Goal: Task Accomplishment & Management: Manage account settings

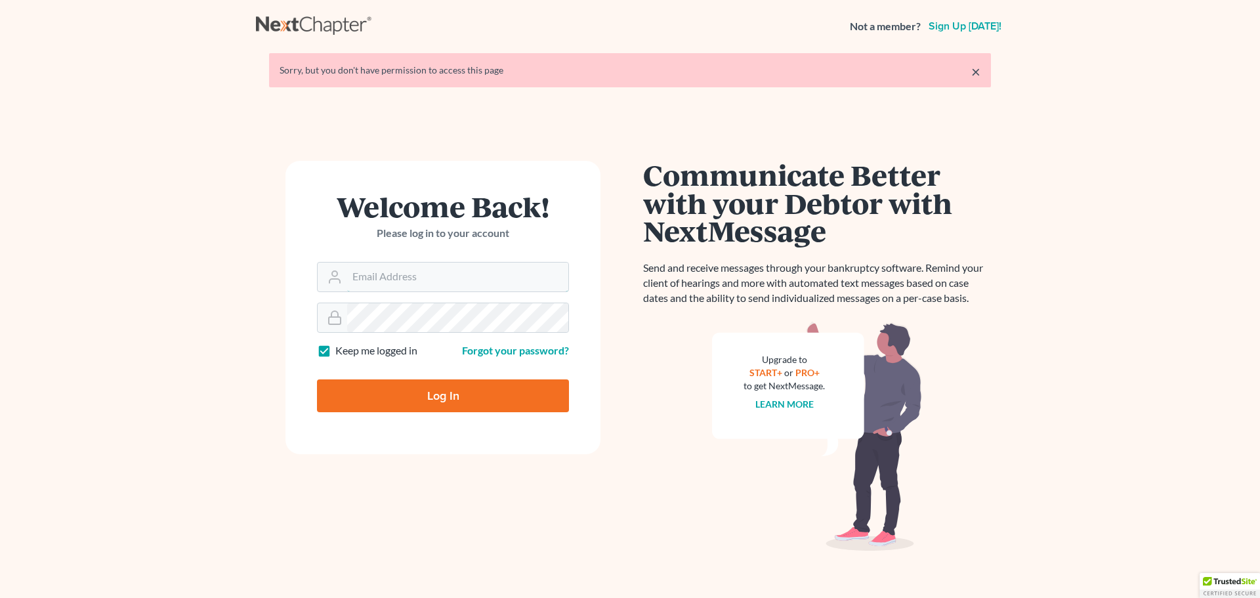
drag, startPoint x: 389, startPoint y: 280, endPoint x: 401, endPoint y: 301, distance: 24.4
click at [389, 280] on input "Email Address" at bounding box center [457, 277] width 221 height 29
type input "[PERSON_NAME][EMAIL_ADDRESS][DOMAIN_NAME]"
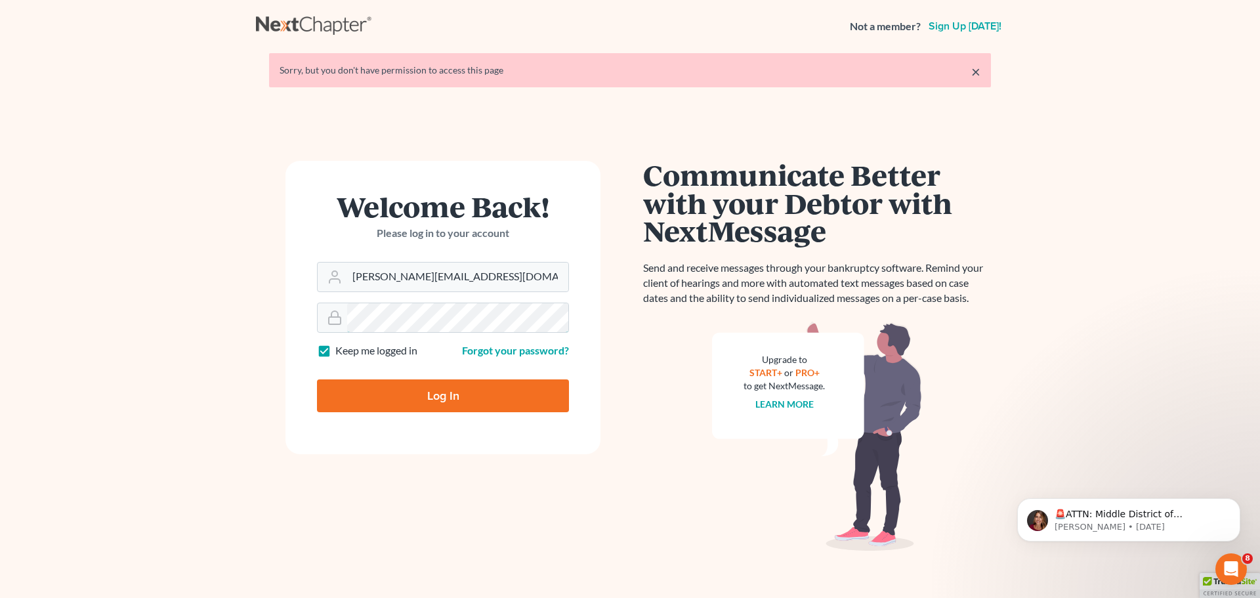
click at [317, 379] on input "Log In" at bounding box center [443, 395] width 252 height 33
type input "Thinking..."
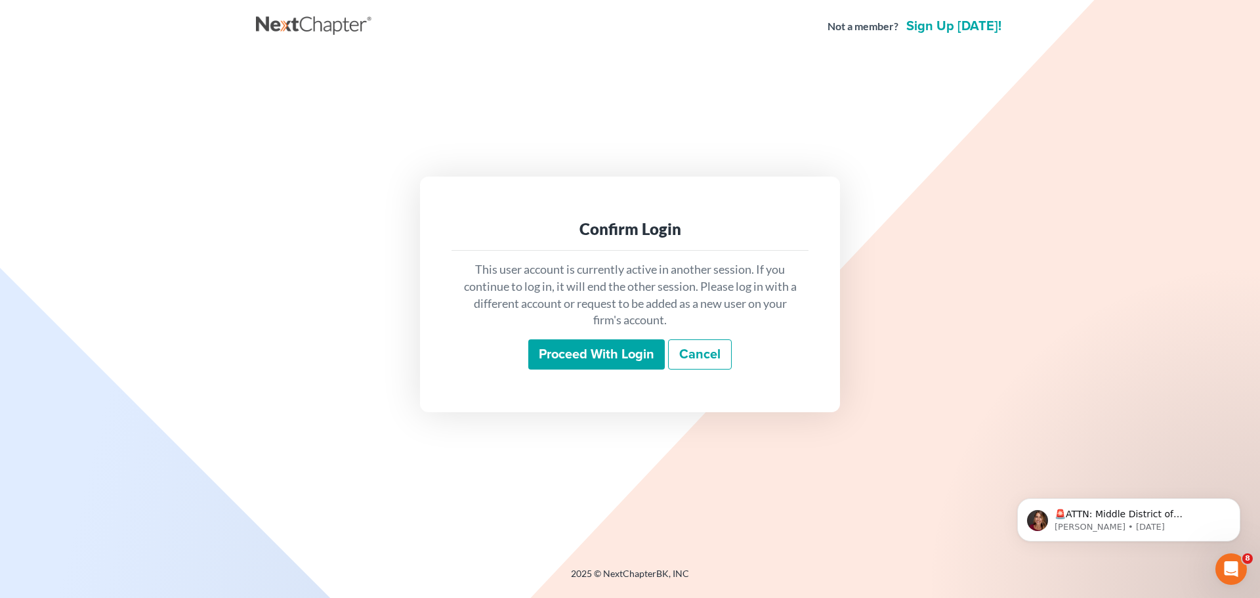
click at [575, 356] on input "Proceed with login" at bounding box center [596, 354] width 137 height 30
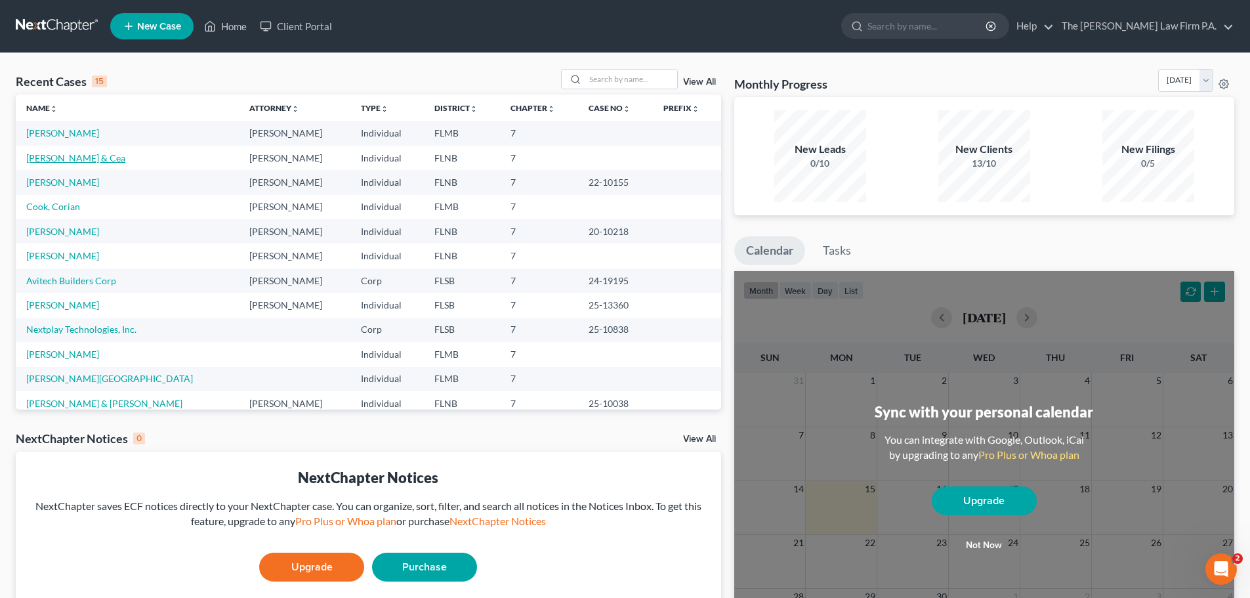
click at [74, 158] on link "[PERSON_NAME] & Cea" at bounding box center [75, 157] width 99 height 11
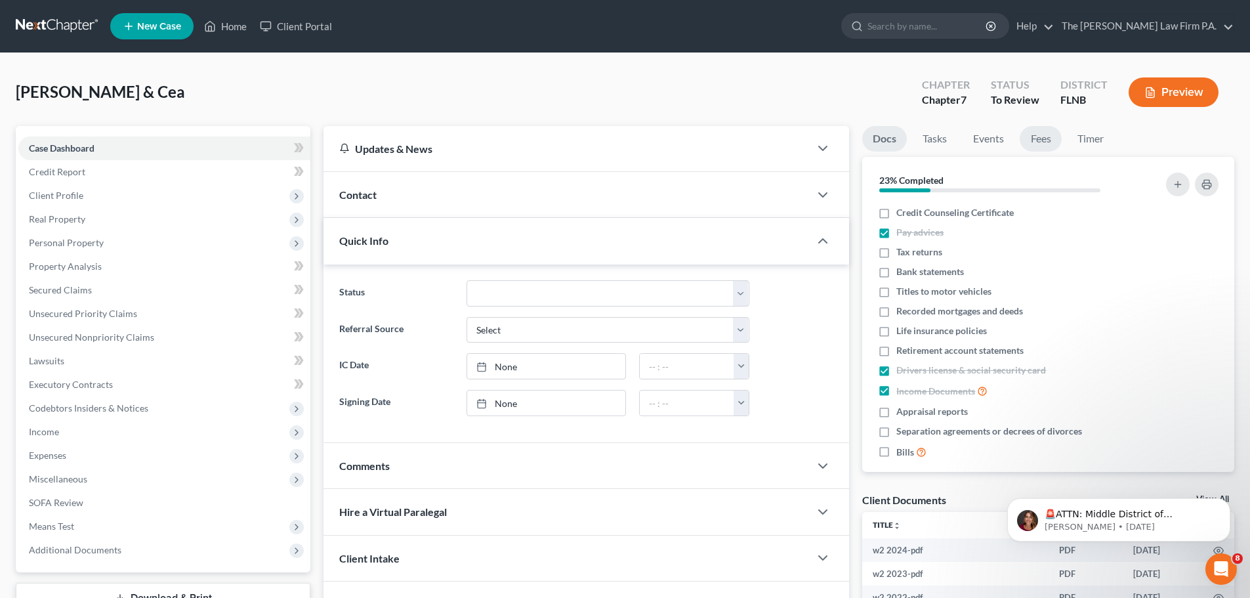
drag, startPoint x: 1045, startPoint y: 139, endPoint x: 1203, endPoint y: 169, distance: 160.4
click at [1045, 139] on link "Fees" at bounding box center [1041, 139] width 42 height 26
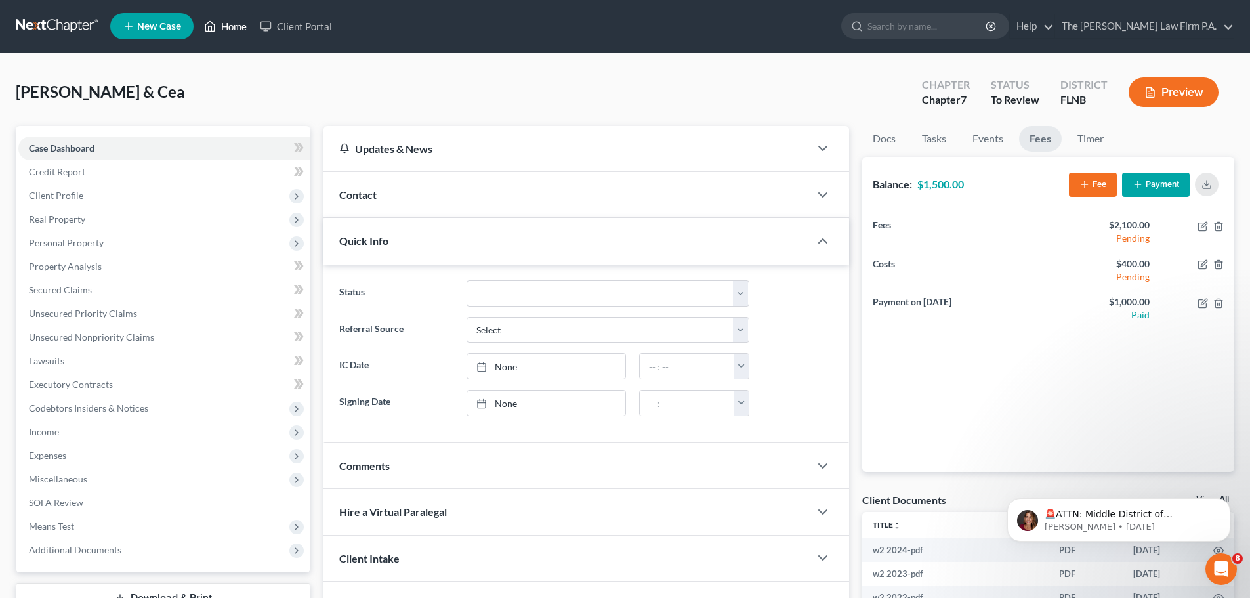
click at [234, 37] on link "Home" at bounding box center [226, 26] width 56 height 24
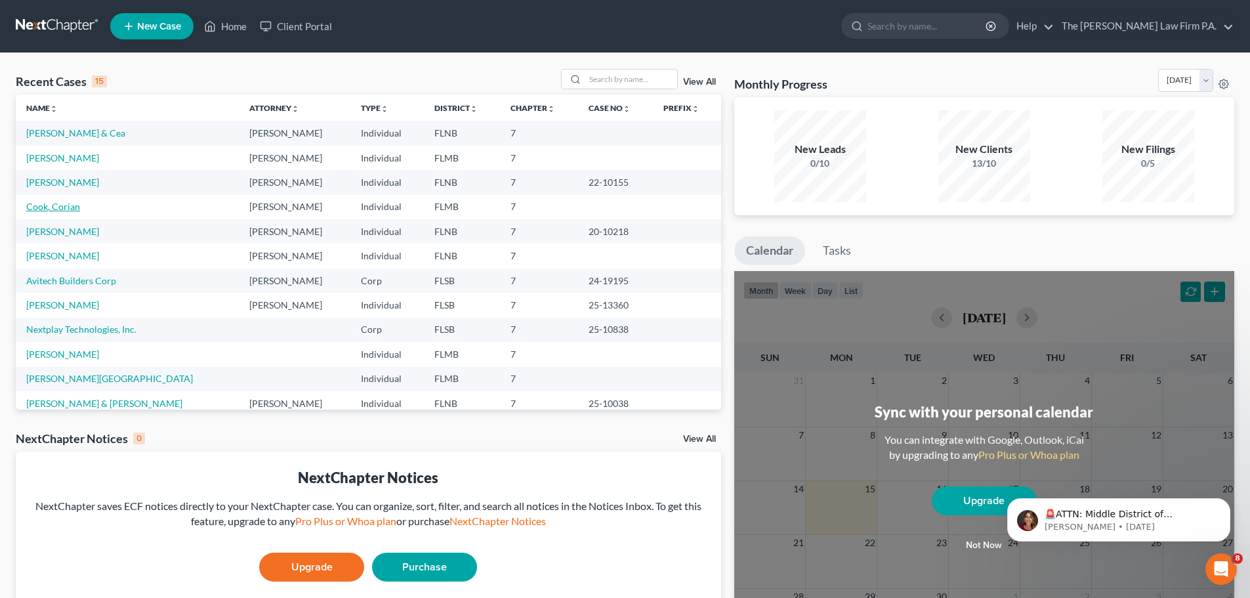
click at [57, 205] on link "Cook, Corian" at bounding box center [53, 206] width 54 height 11
